Goal: Task Accomplishment & Management: Complete application form

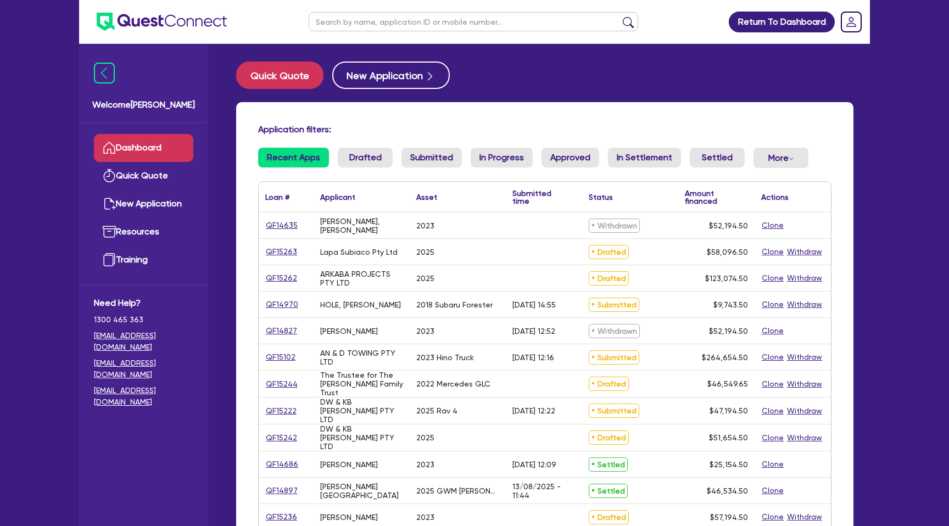
click at [341, 24] on input "text" at bounding box center [474, 21] width 330 height 19
paste input "[PERSON_NAME]"
click at [619, 16] on button "submit" at bounding box center [628, 23] width 18 height 15
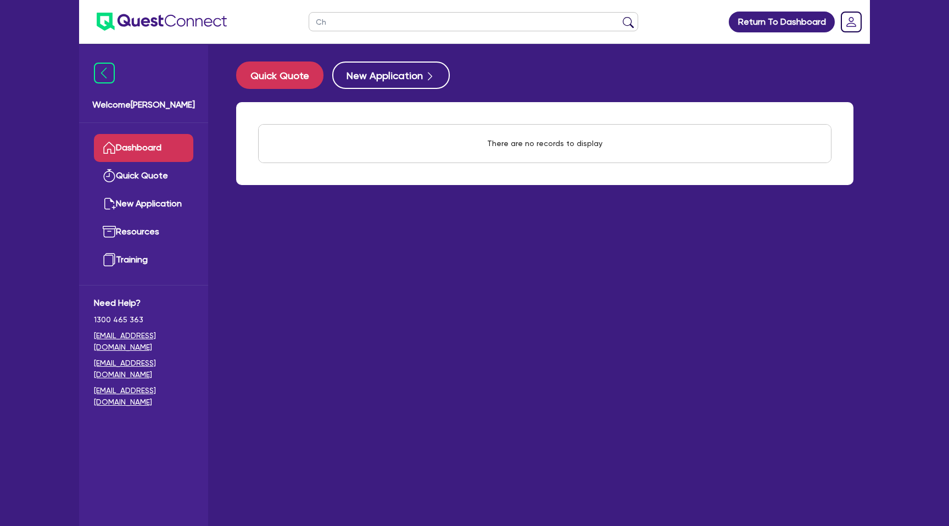
type input "C"
click at [619, 16] on button "submit" at bounding box center [628, 23] width 18 height 15
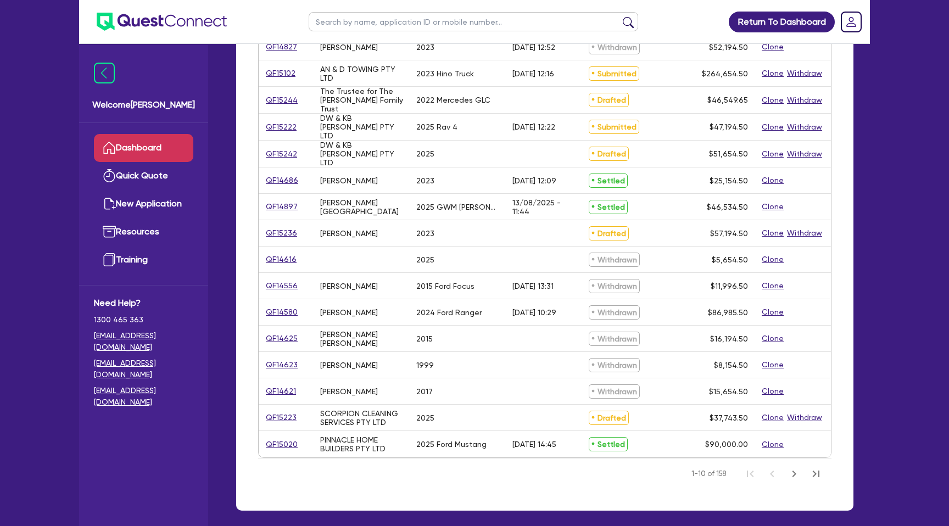
scroll to position [288, 0]
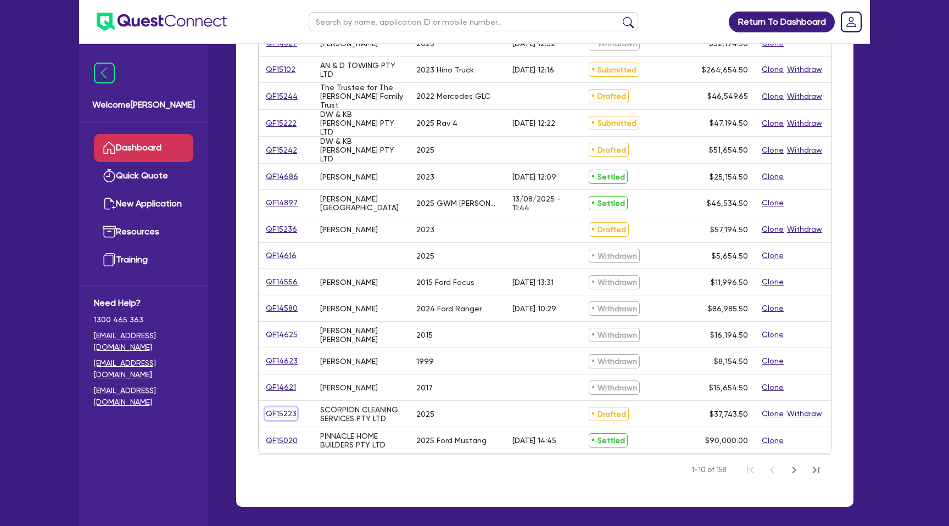
click at [282, 412] on link "QF15223" at bounding box center [281, 414] width 32 height 13
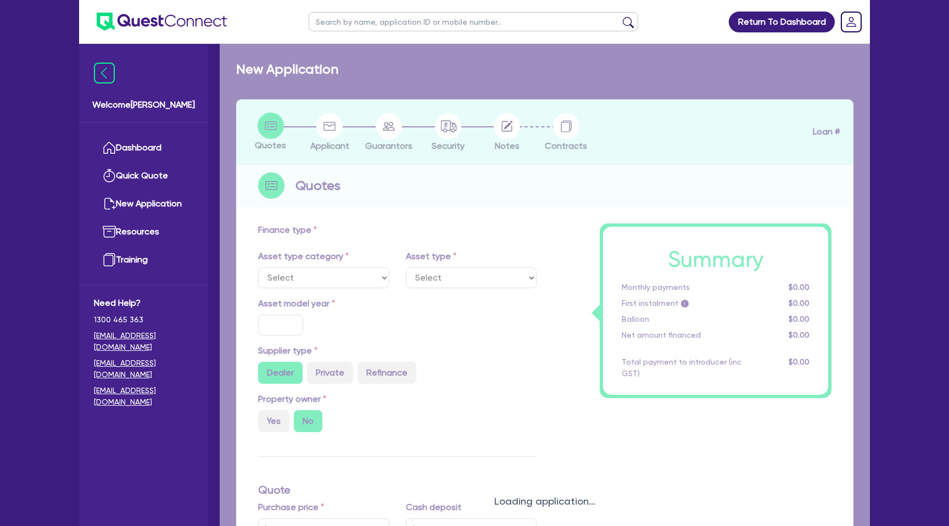
select select "CARS_AND_LIGHT_TRUCKS"
type input "2025"
radio input "true"
type input "46,000"
type input "10,000"
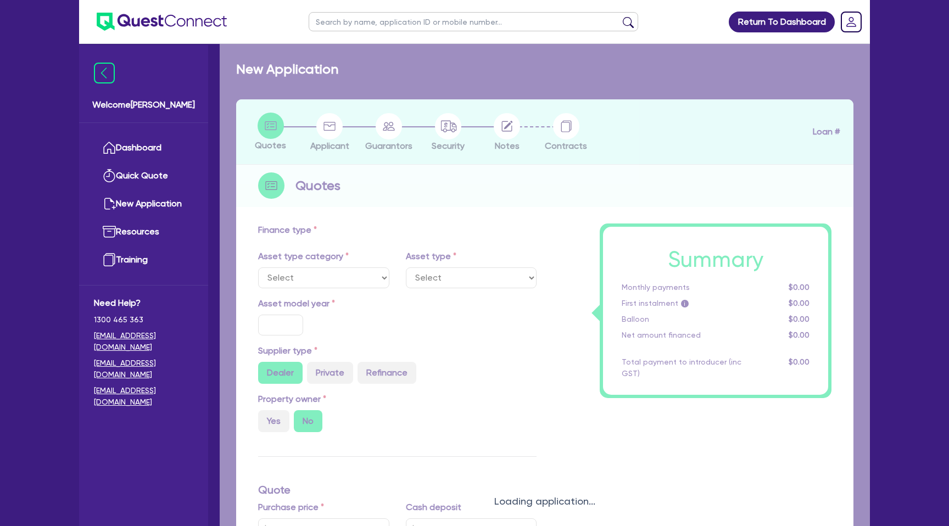
type input "3"
type input "1,132.31"
type input "17.95"
type input "990"
select select "PASSENGER_VEHICLES"
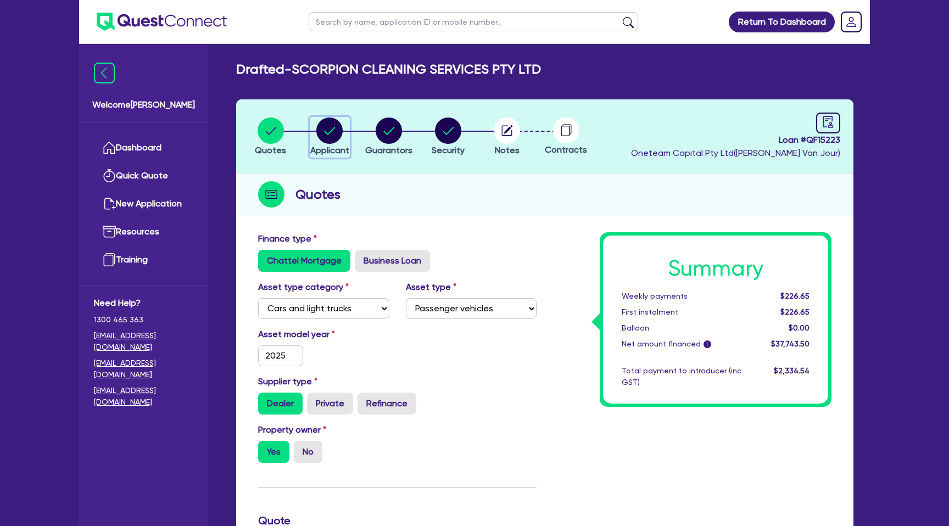
click at [334, 133] on circle "button" at bounding box center [329, 131] width 26 height 26
select select "COMPANY"
select select "ADMINISTRATIVE_SUPPORT"
select select "ADMINISTRATIVE"
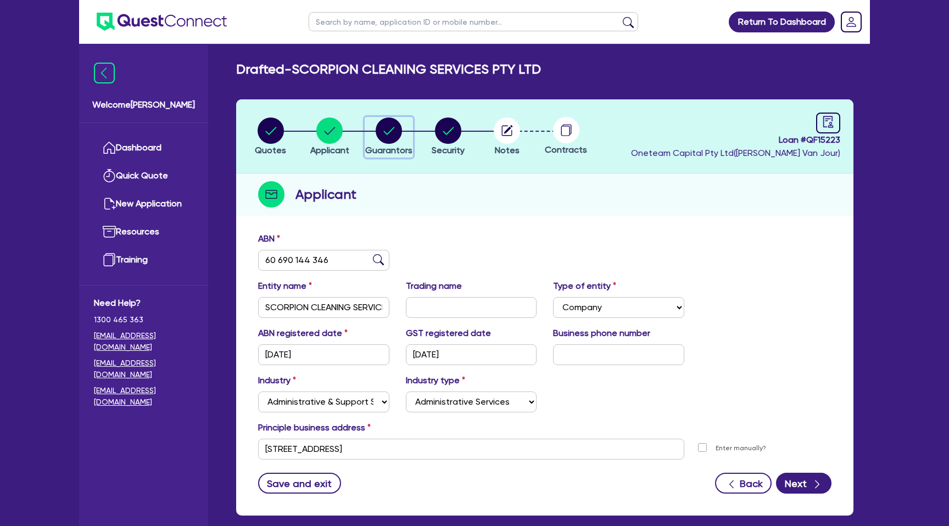
click at [390, 127] on circle "button" at bounding box center [389, 131] width 26 height 26
select select "MR"
select select "VIC"
select select "SINGLE"
select select "INVESTMENT_PROPERTY"
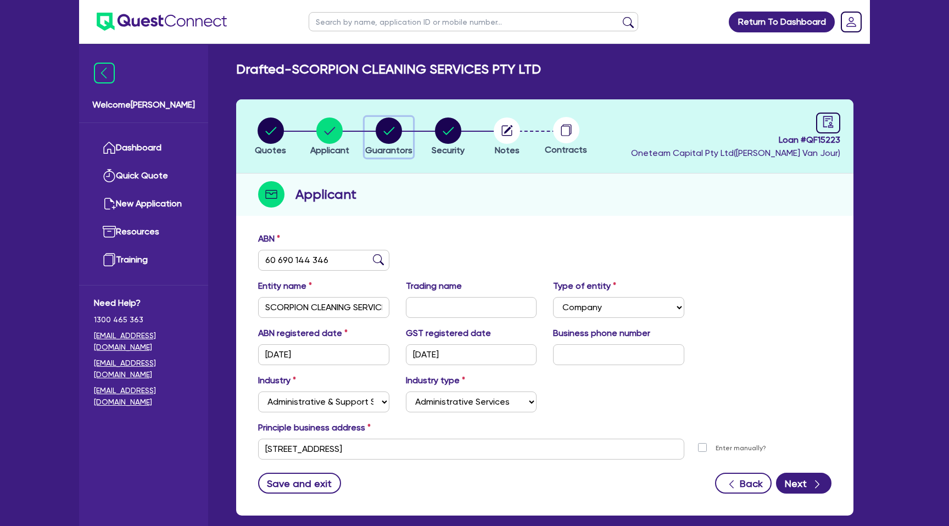
select select "CASH"
select select "MORTGAGE"
select select "VEHICLE_LOAN"
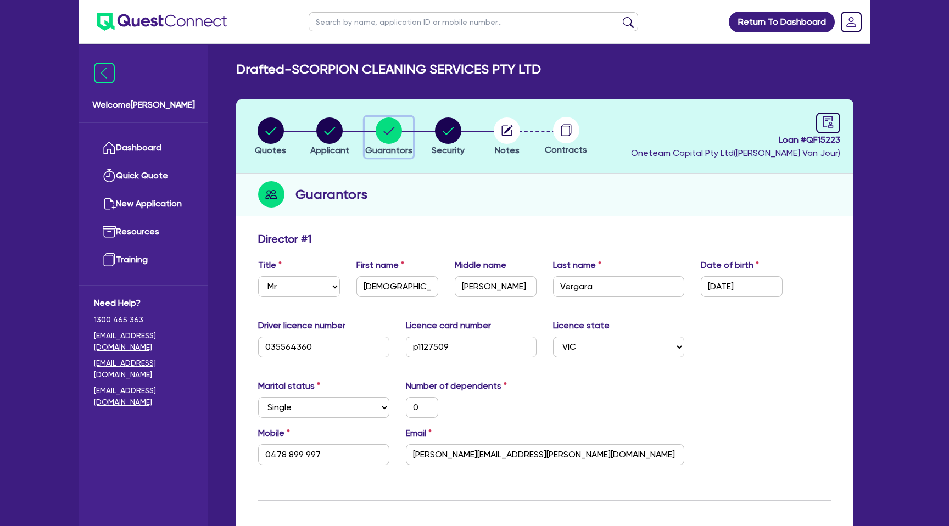
scroll to position [75, 0]
